Goal: Transaction & Acquisition: Book appointment/travel/reservation

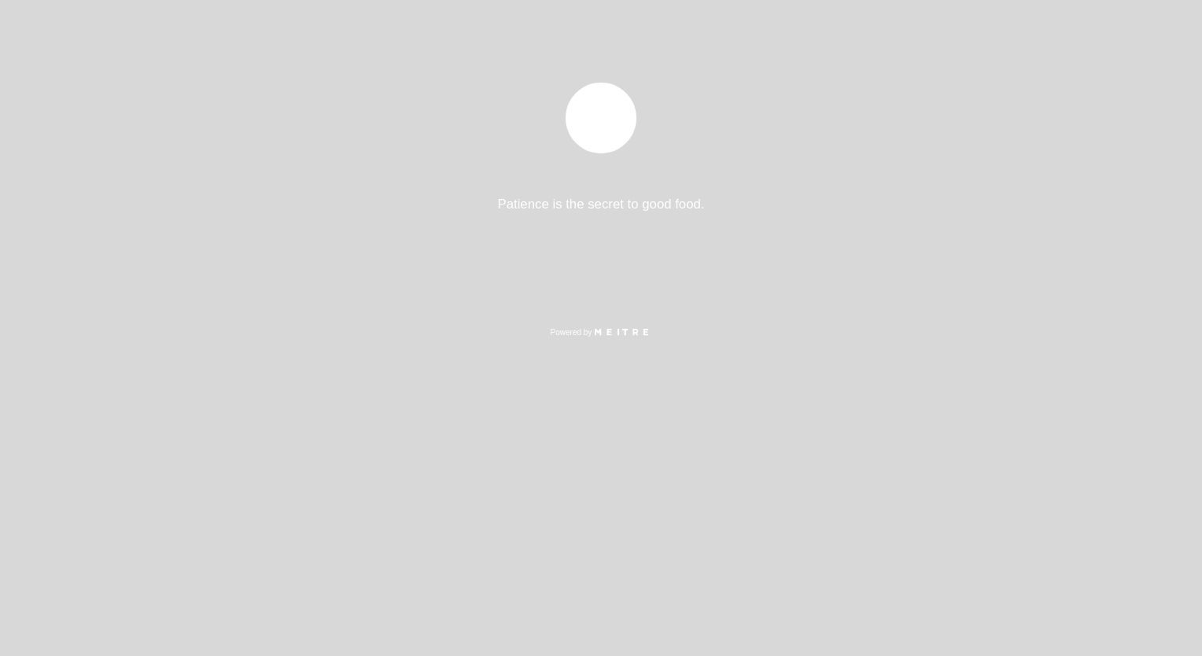
select select "es"
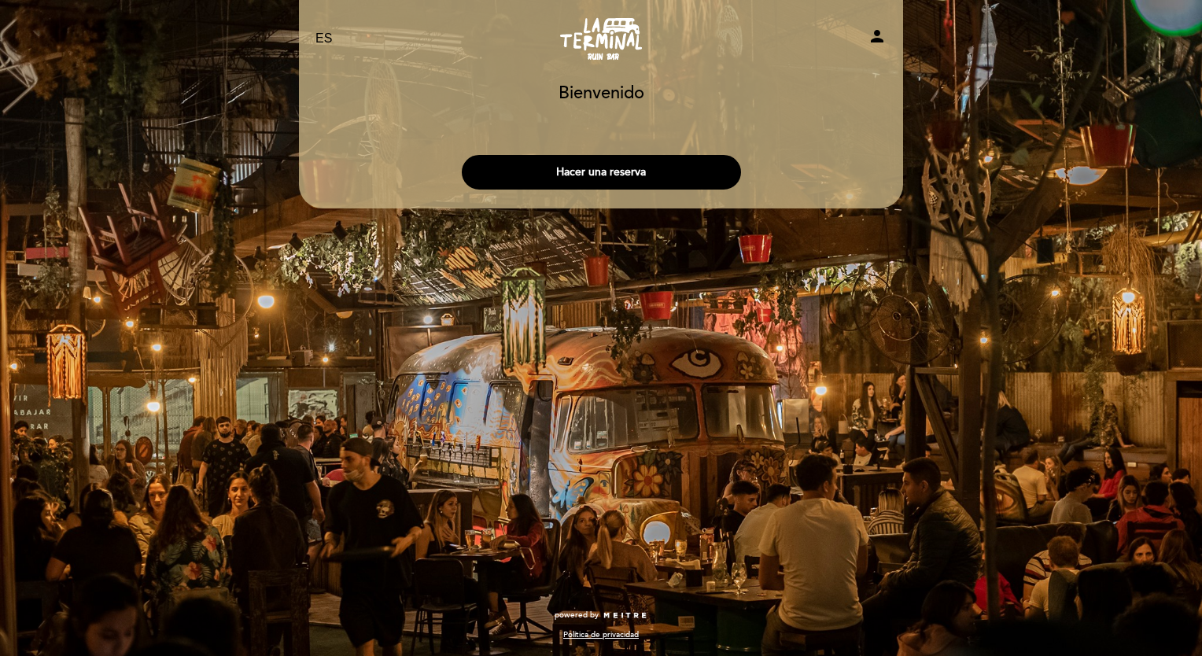
click at [707, 168] on button "Hacer una reserva" at bounding box center [601, 172] width 279 height 35
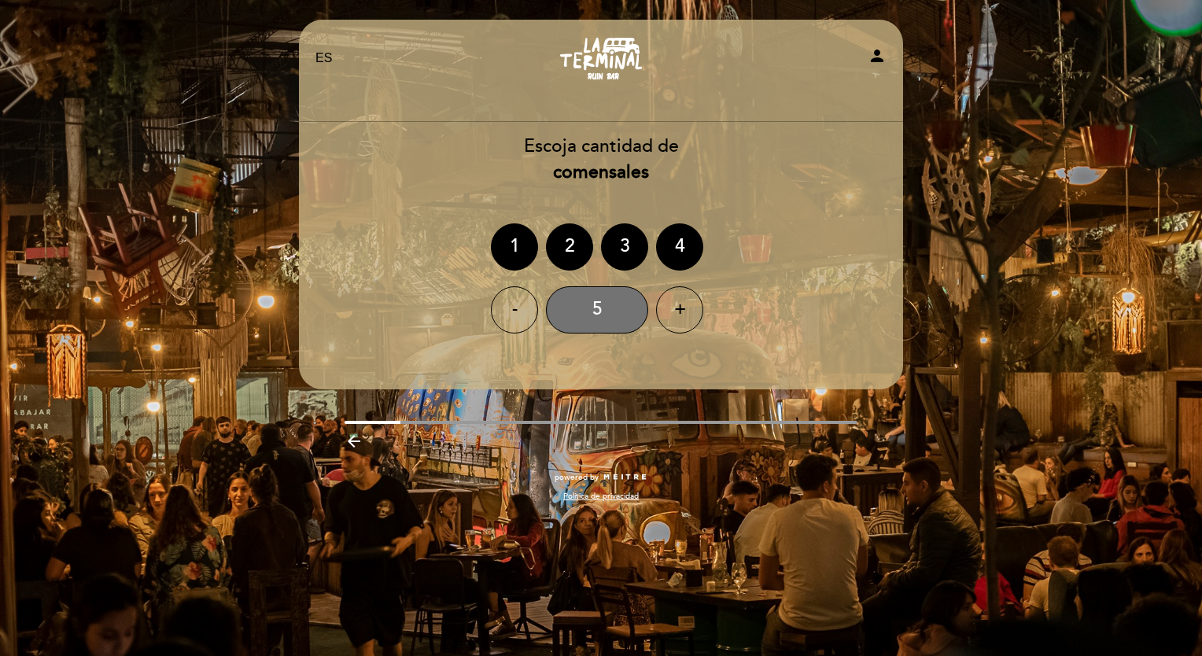
click at [614, 313] on div "5" at bounding box center [597, 309] width 102 height 47
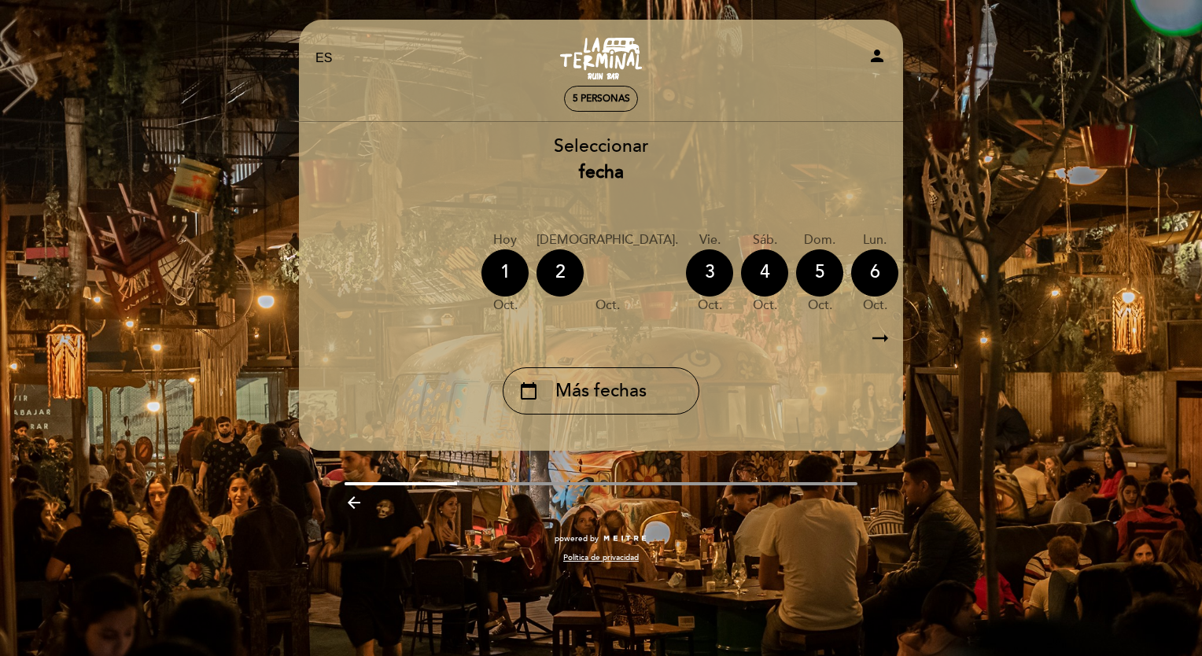
click at [349, 512] on icon "arrow_backward" at bounding box center [353, 502] width 19 height 19
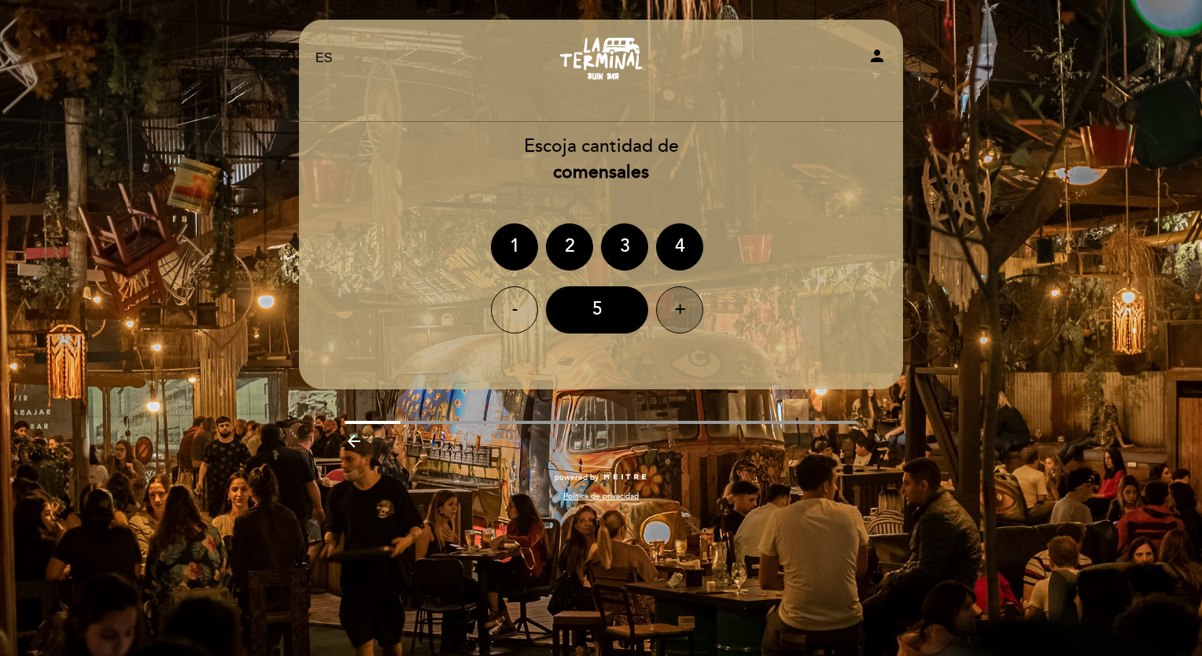
click at [698, 304] on div "+" at bounding box center [679, 309] width 47 height 47
click at [678, 300] on div "+" at bounding box center [679, 309] width 47 height 47
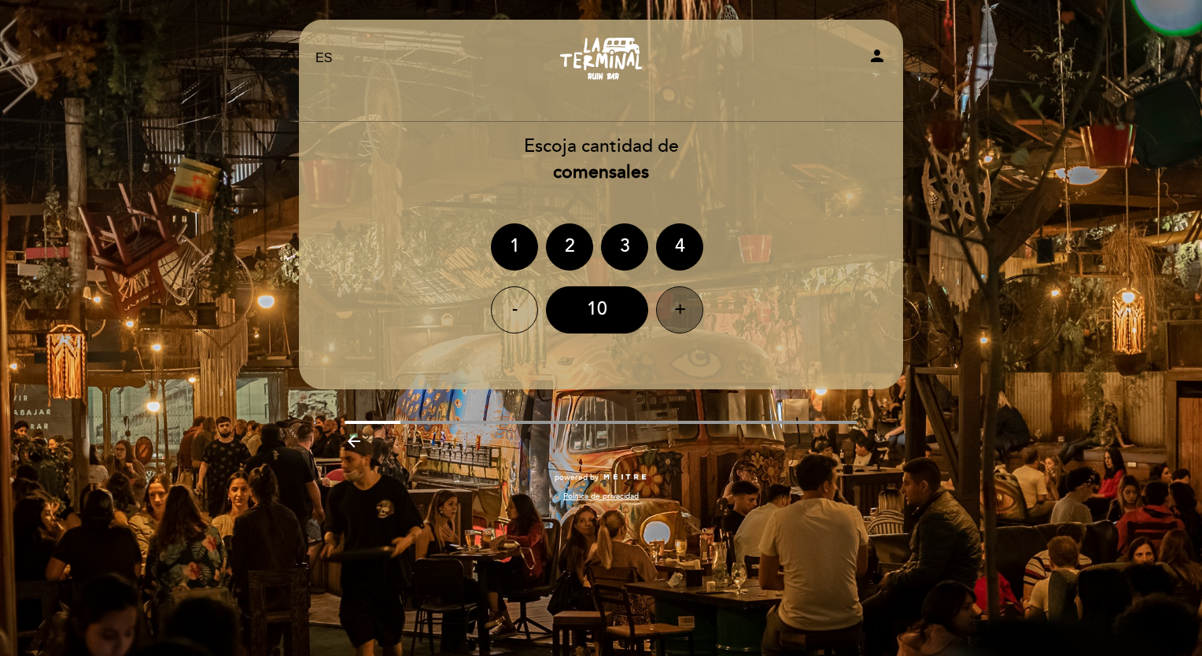
click at [678, 300] on div "+" at bounding box center [679, 309] width 47 height 47
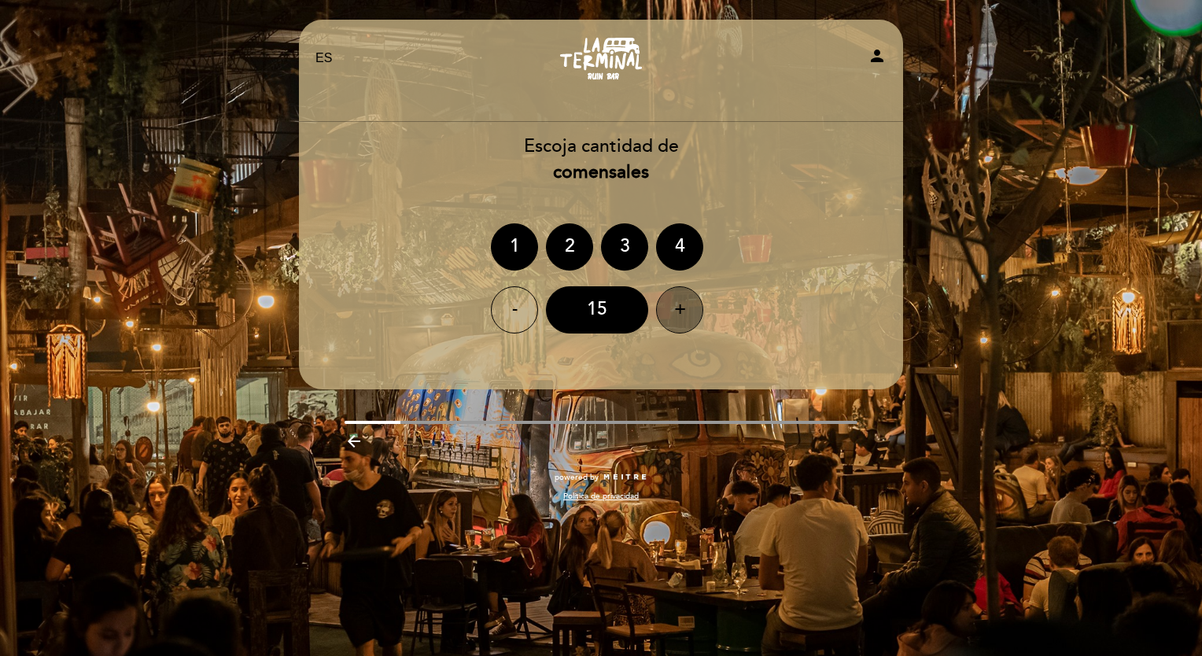
click at [678, 300] on div "+" at bounding box center [679, 309] width 47 height 47
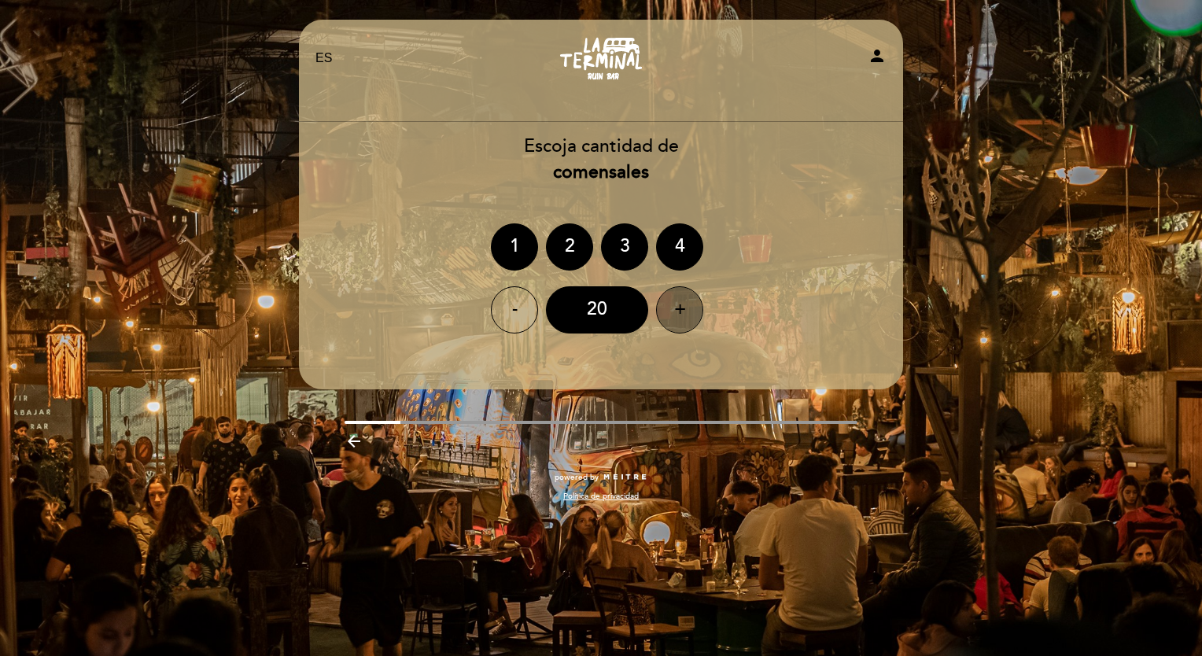
click at [678, 300] on div "+" at bounding box center [679, 309] width 47 height 47
click at [525, 299] on div "-" at bounding box center [514, 309] width 47 height 47
click at [613, 319] on div "20" at bounding box center [597, 309] width 102 height 47
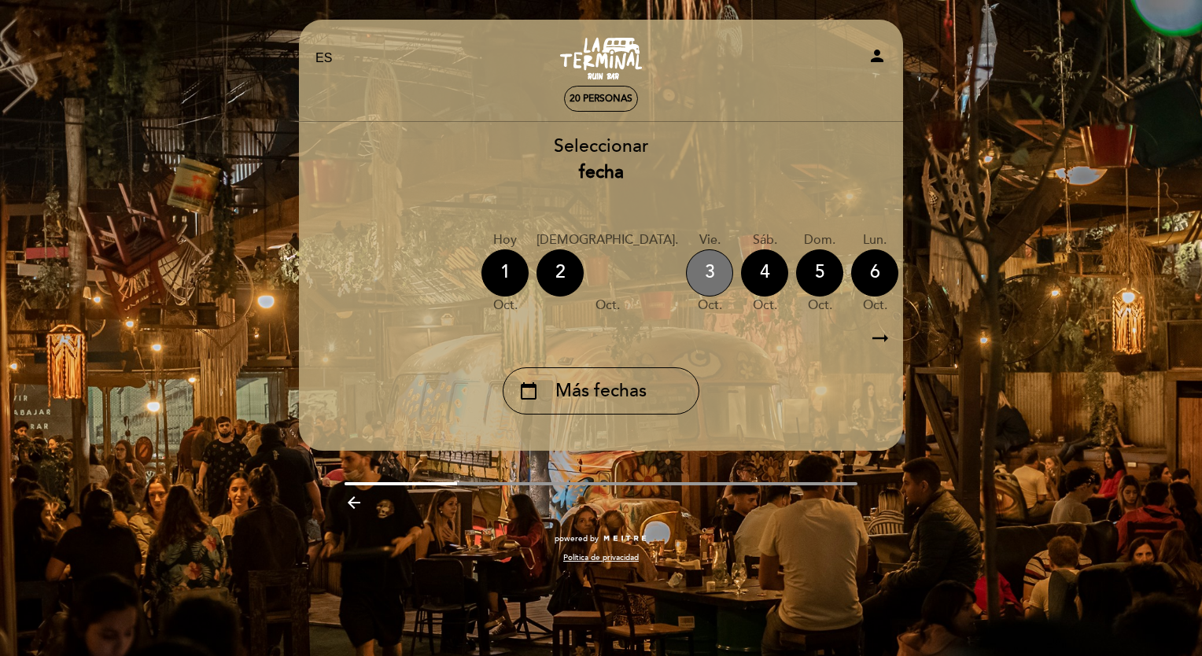
click at [686, 281] on div "3" at bounding box center [709, 272] width 47 height 47
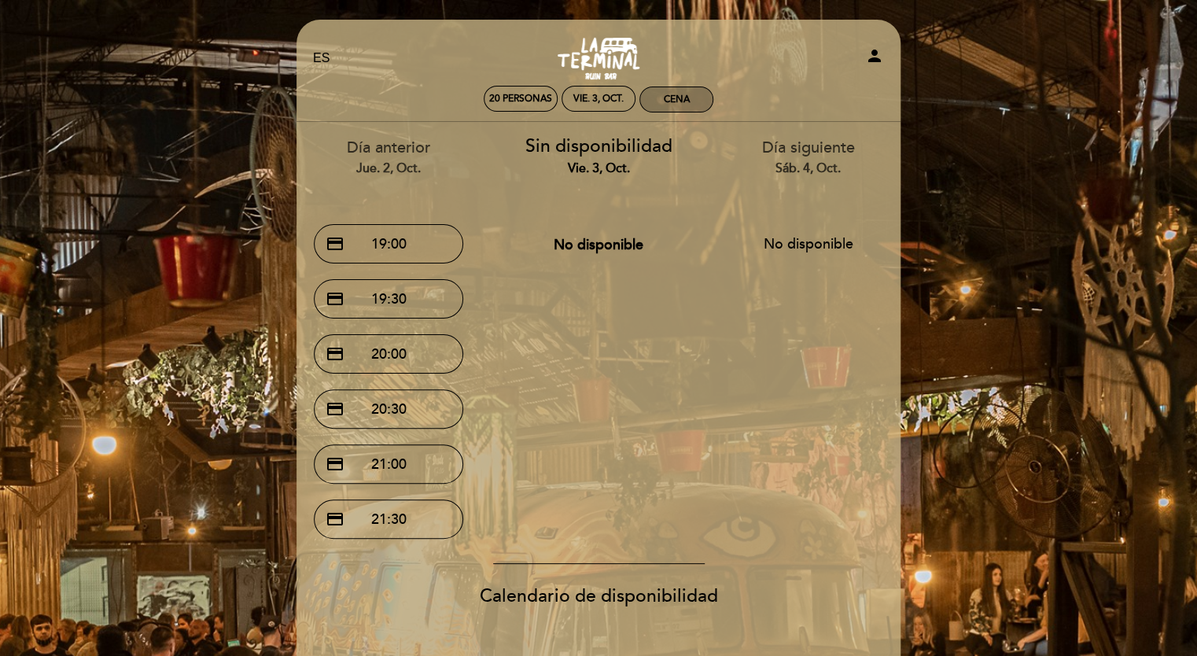
click at [660, 96] on div "Cena" at bounding box center [676, 99] width 72 height 24
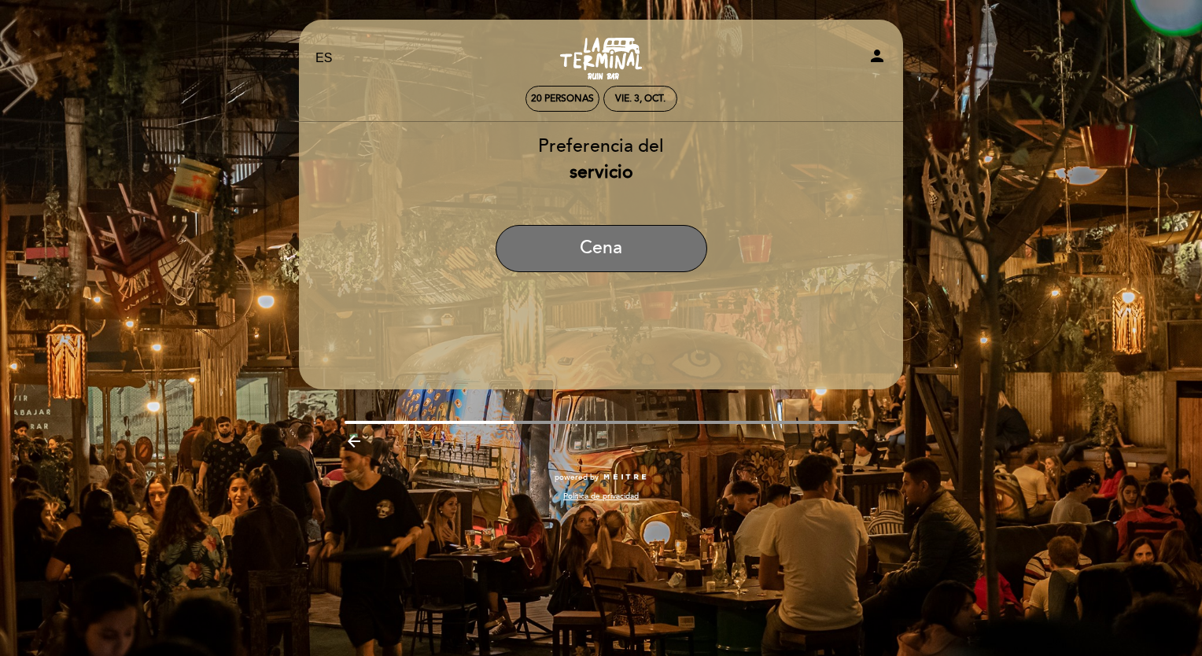
click at [629, 237] on button "Cena" at bounding box center [601, 248] width 212 height 47
